Goal: Task Accomplishment & Management: Use online tool/utility

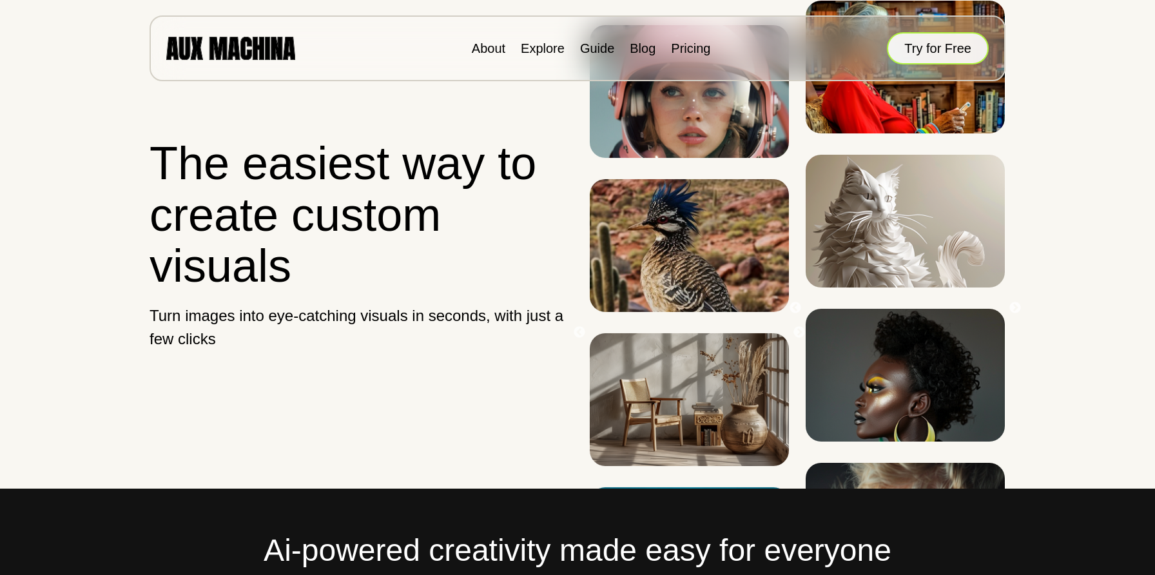
click at [931, 52] on button "Try for Free" at bounding box center [938, 48] width 102 height 32
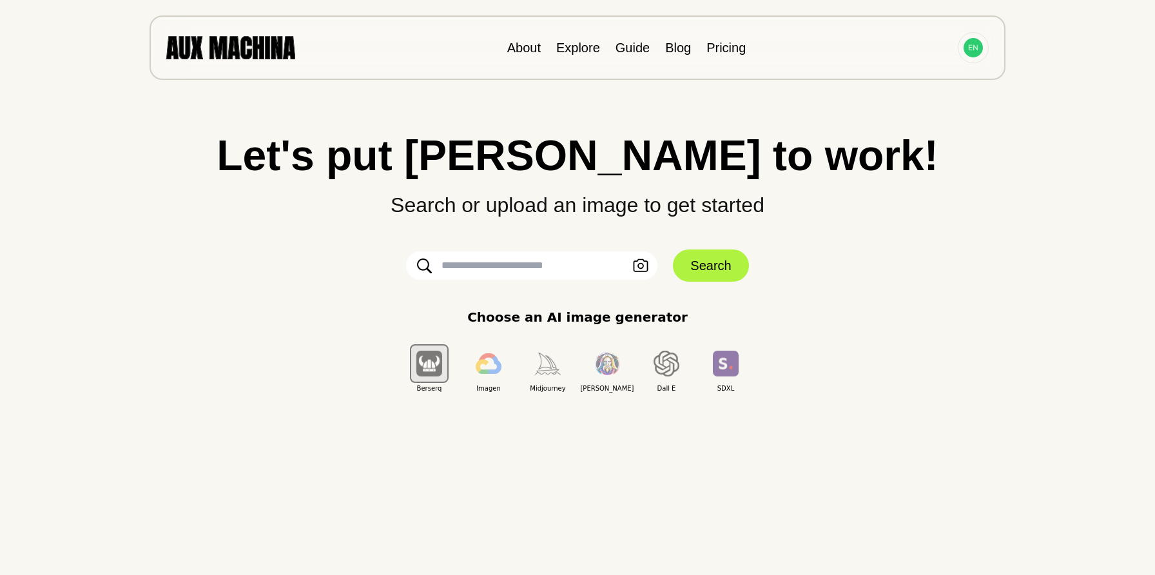
click at [518, 268] on input "text" at bounding box center [531, 265] width 251 height 28
click at [642, 262] on icon "button" at bounding box center [640, 266] width 15 height 14
